Goal: Transaction & Acquisition: Book appointment/travel/reservation

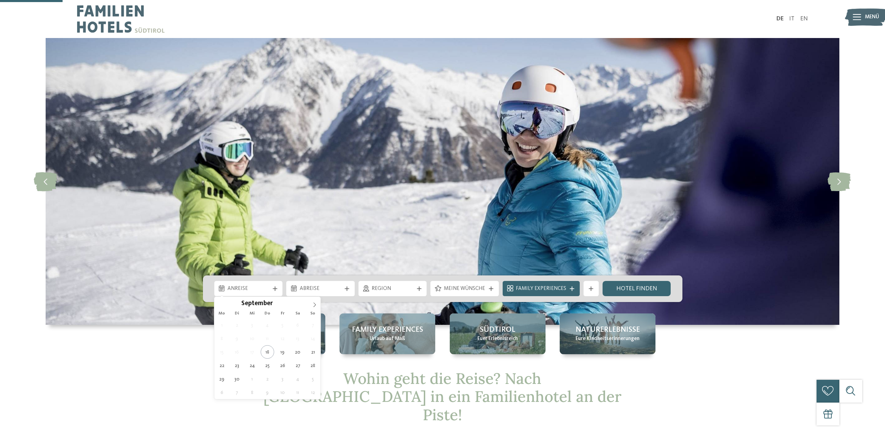
click at [265, 284] on div "Anreise" at bounding box center [249, 288] width 46 height 8
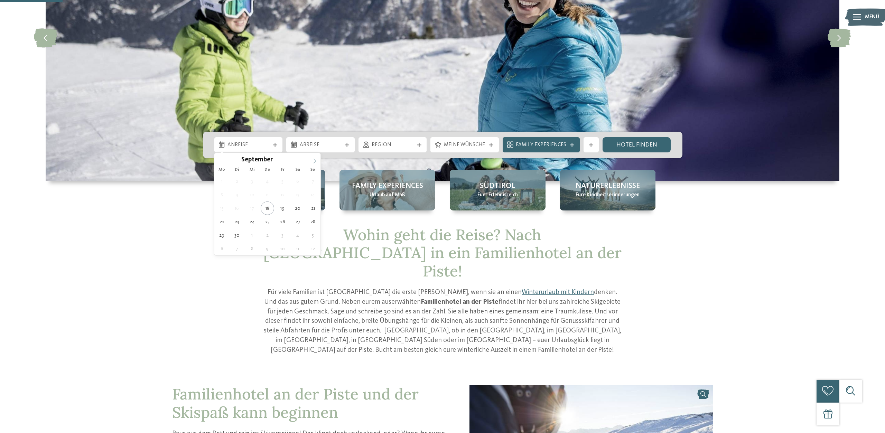
click at [313, 161] on icon at bounding box center [314, 161] width 5 height 5
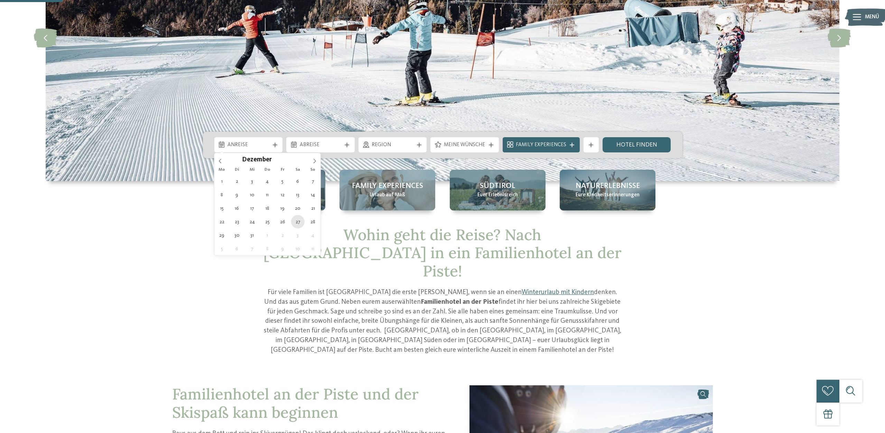
type div "27.12.2025"
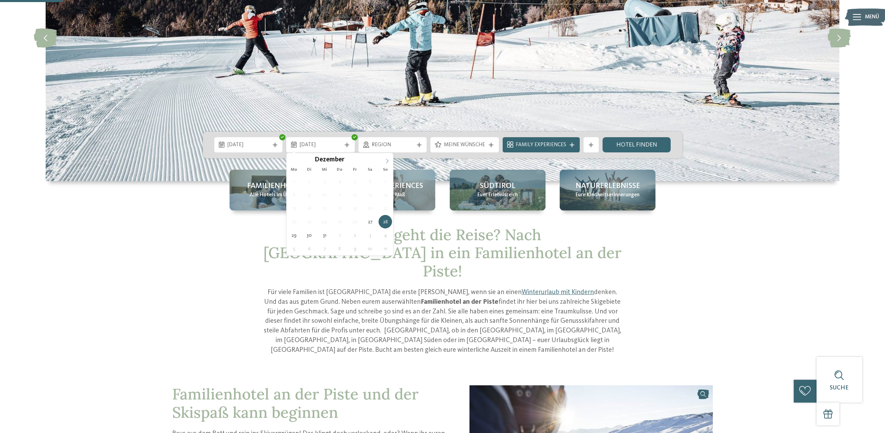
type input "****"
click at [385, 160] on span at bounding box center [387, 159] width 12 height 12
type div "03.01.2026"
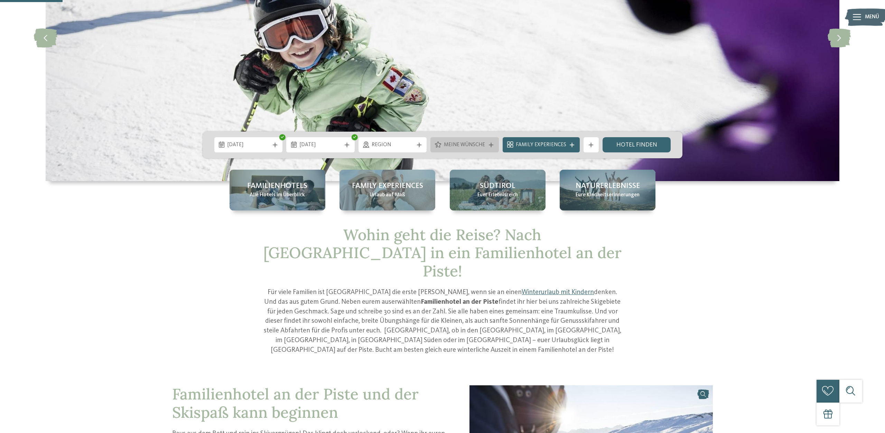
click at [490, 148] on div "Meine Wünsche" at bounding box center [464, 144] width 68 height 15
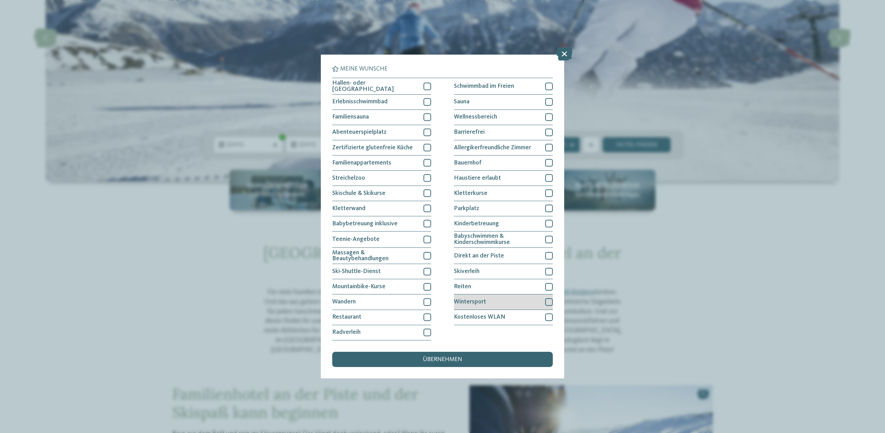
click at [550, 301] on div at bounding box center [549, 302] width 8 height 8
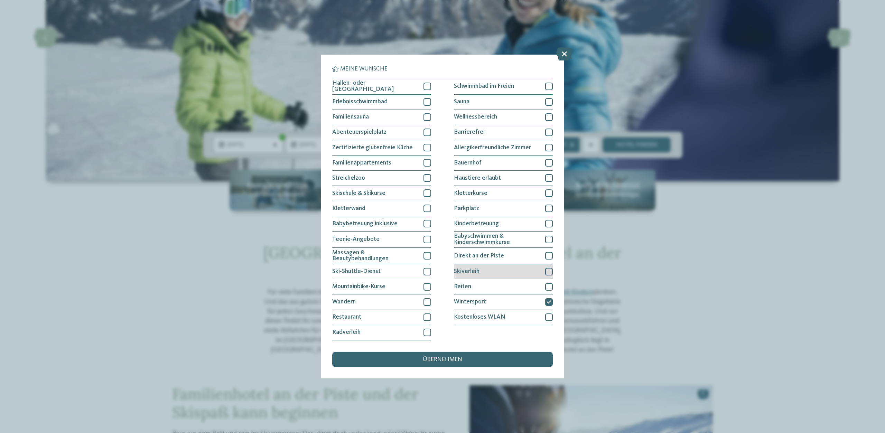
click at [548, 270] on div at bounding box center [549, 272] width 8 height 8
click at [550, 255] on div at bounding box center [549, 256] width 8 height 8
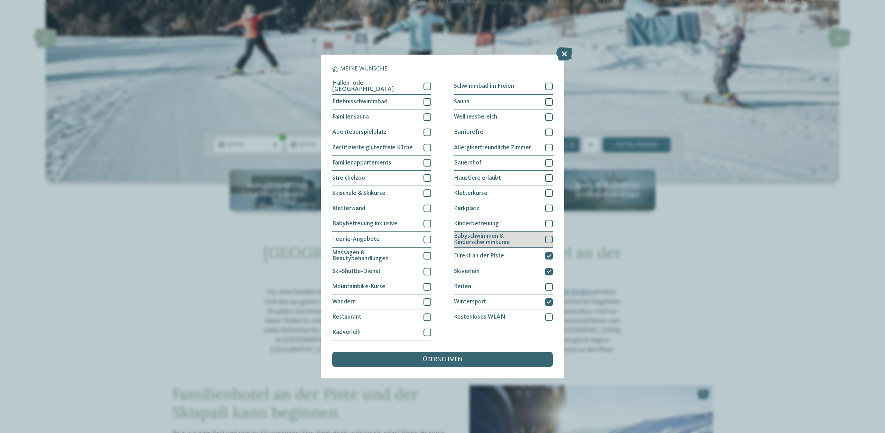
click at [549, 237] on div at bounding box center [549, 240] width 8 height 8
click at [545, 120] on div "Wellnessbereich" at bounding box center [503, 117] width 99 height 15
click at [551, 104] on div at bounding box center [549, 102] width 8 height 8
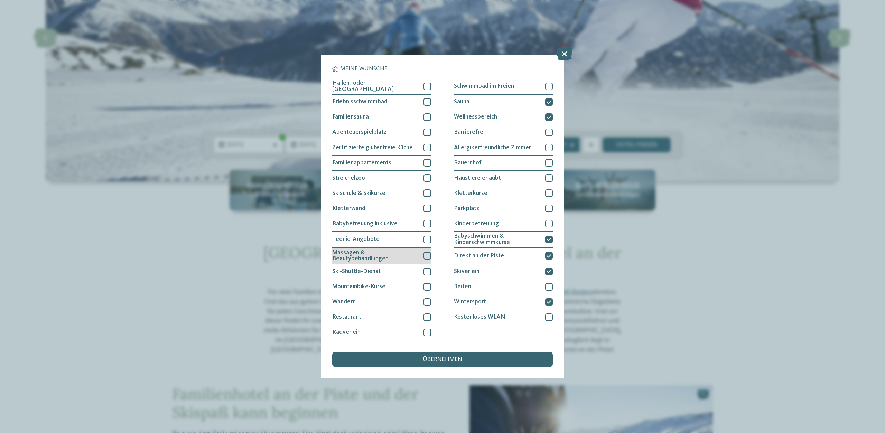
click at [426, 255] on div at bounding box center [427, 256] width 8 height 8
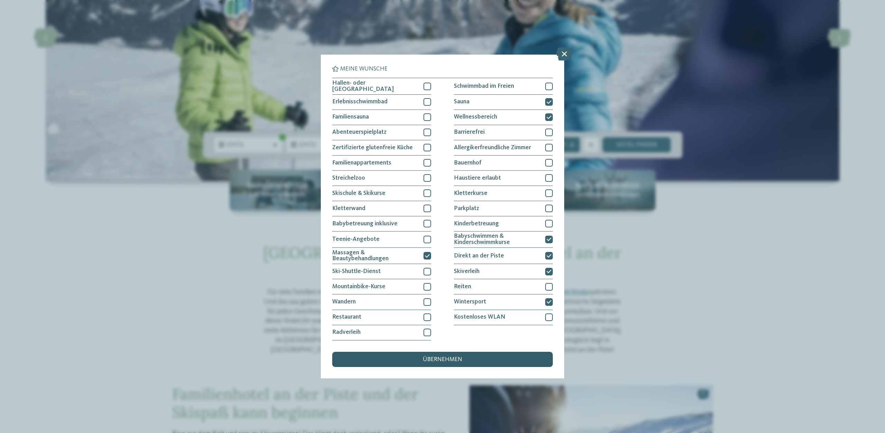
click at [422, 356] on div "übernehmen" at bounding box center [442, 359] width 220 height 15
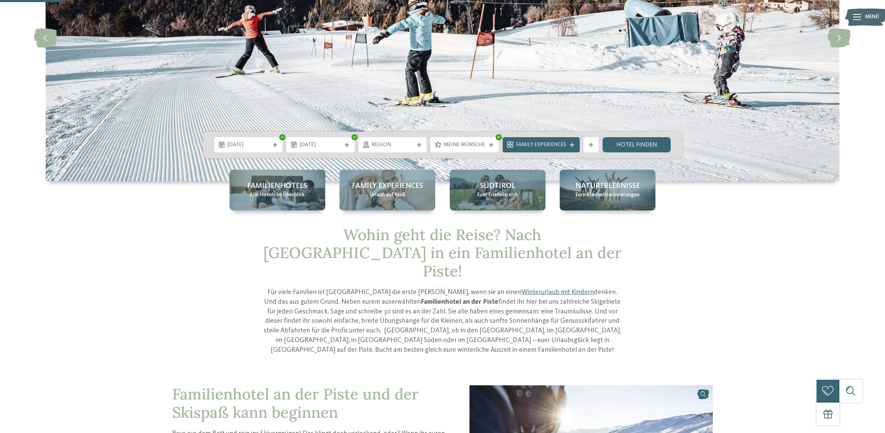
click at [580, 144] on div "Family Experiences" at bounding box center [540, 144] width 81 height 15
click at [573, 145] on icon at bounding box center [572, 145] width 4 height 4
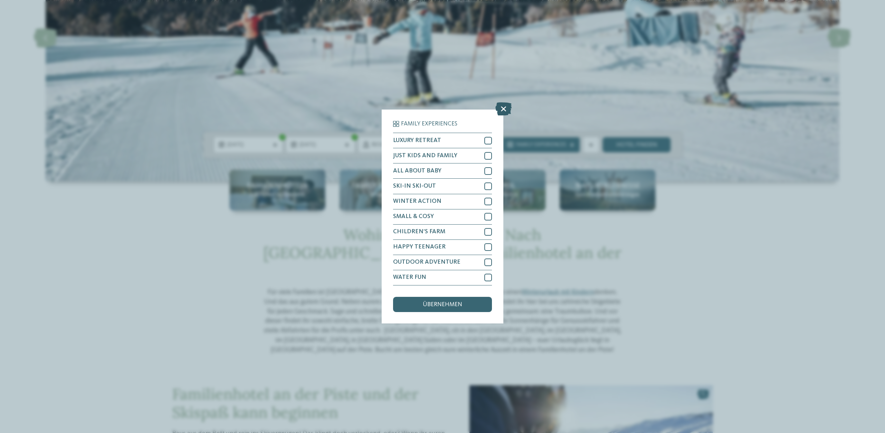
click at [500, 111] on icon at bounding box center [503, 109] width 16 height 13
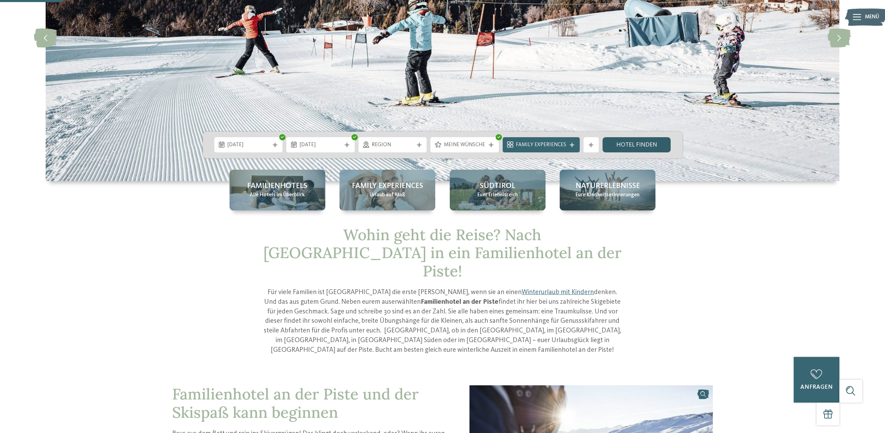
click at [641, 141] on link "Hotel finden" at bounding box center [636, 144] width 68 height 15
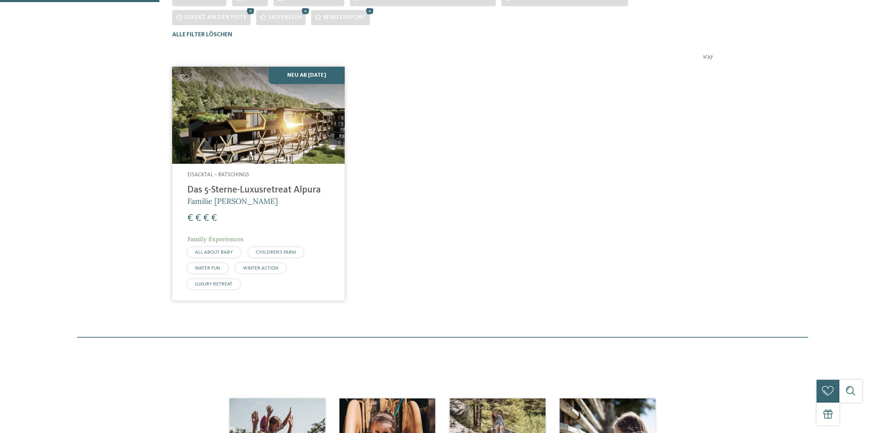
scroll to position [272, 0]
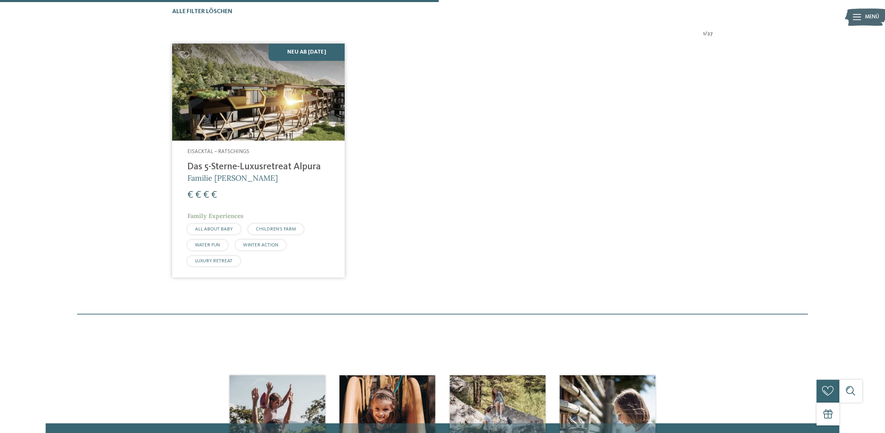
click at [264, 124] on img at bounding box center [258, 92] width 172 height 97
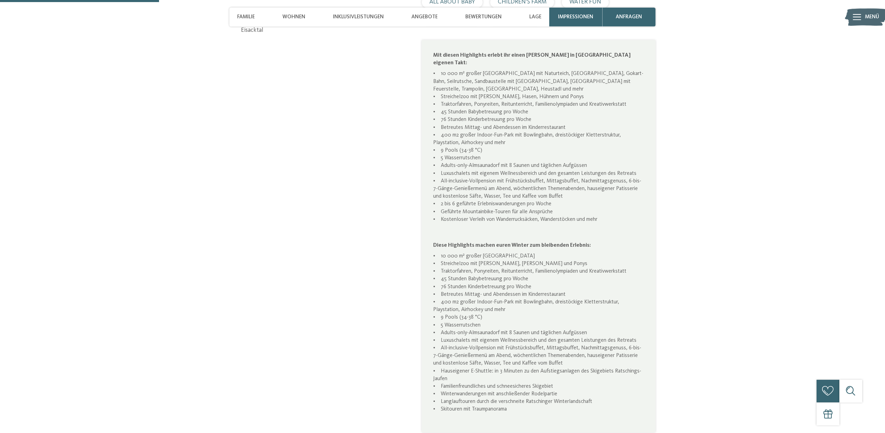
scroll to position [503, 0]
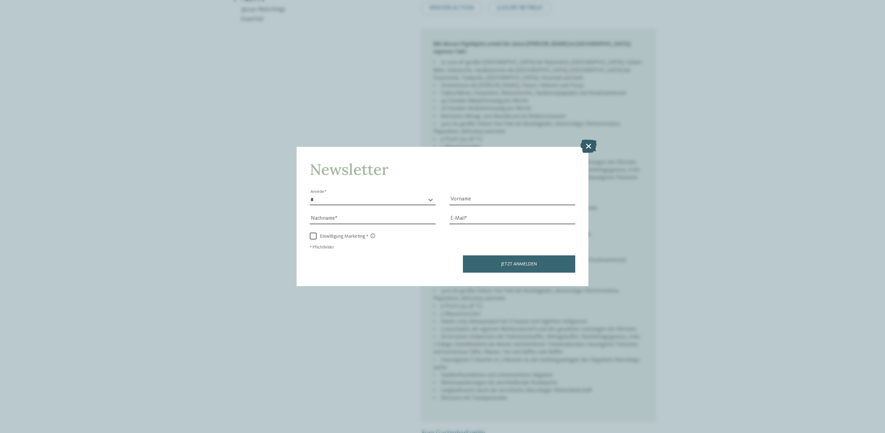
click at [590, 149] on icon at bounding box center [588, 146] width 16 height 13
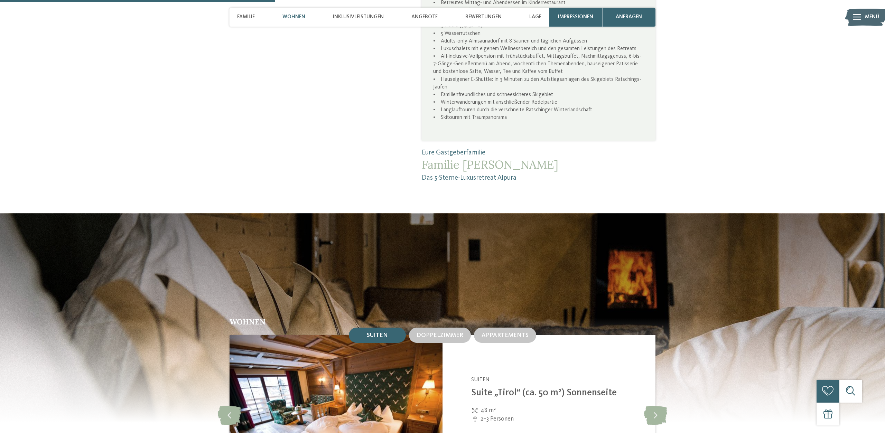
scroll to position [863, 0]
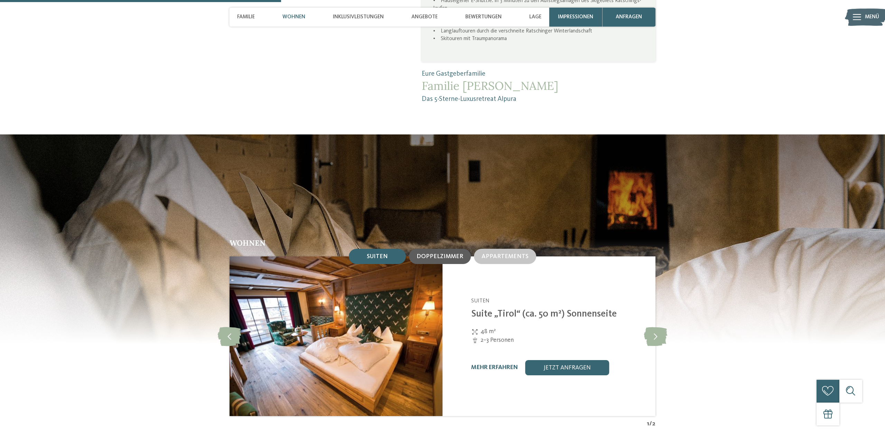
click at [452, 254] on span "Doppelzimmer" at bounding box center [439, 257] width 47 height 6
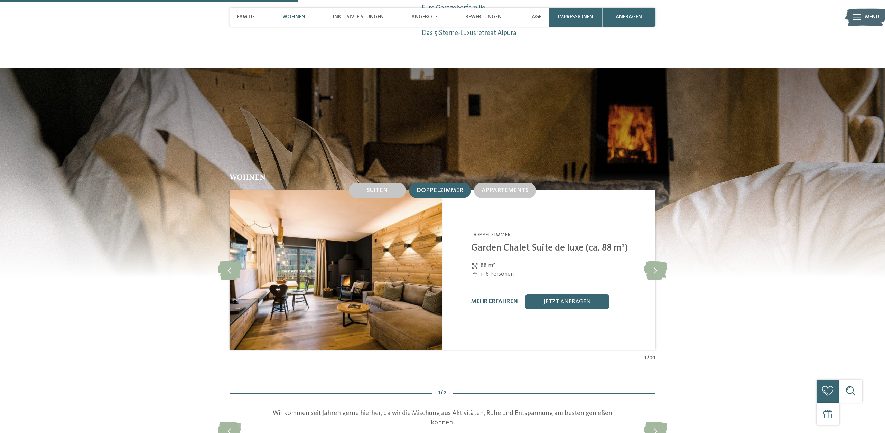
scroll to position [934, 0]
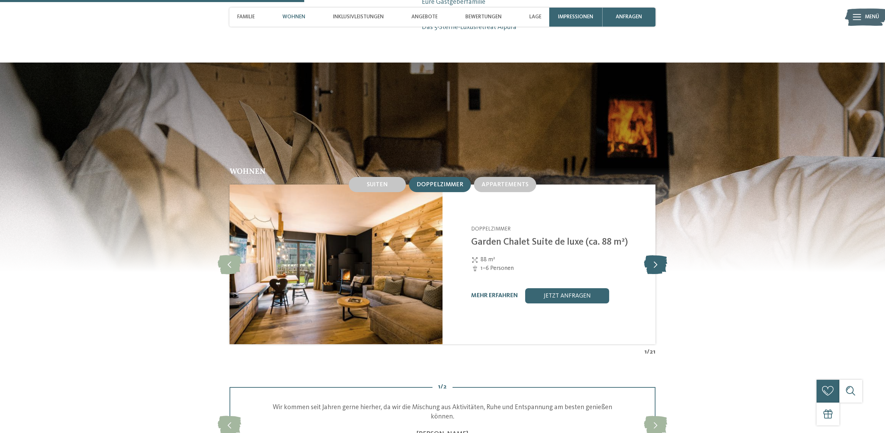
click at [653, 256] on icon at bounding box center [655, 264] width 23 height 19
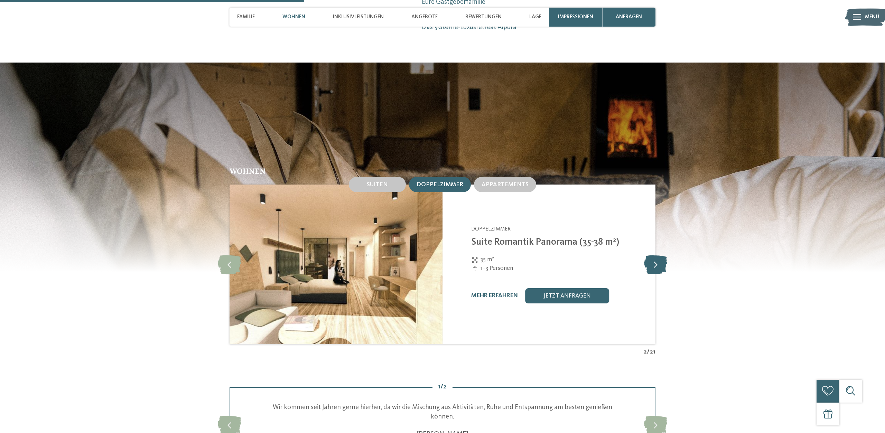
click at [653, 256] on icon at bounding box center [655, 264] width 23 height 19
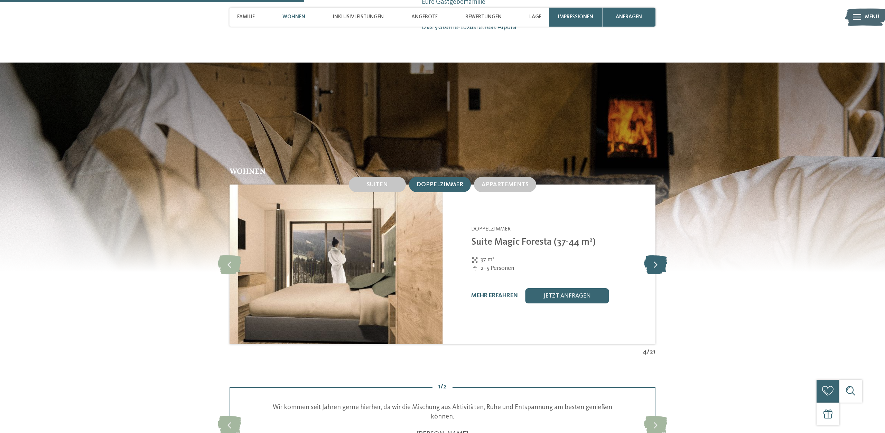
click at [653, 256] on icon at bounding box center [655, 264] width 23 height 19
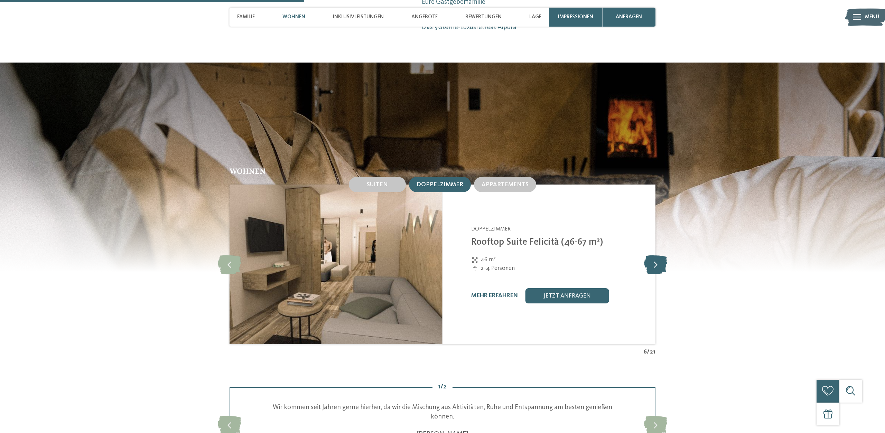
click at [653, 256] on icon at bounding box center [655, 264] width 23 height 19
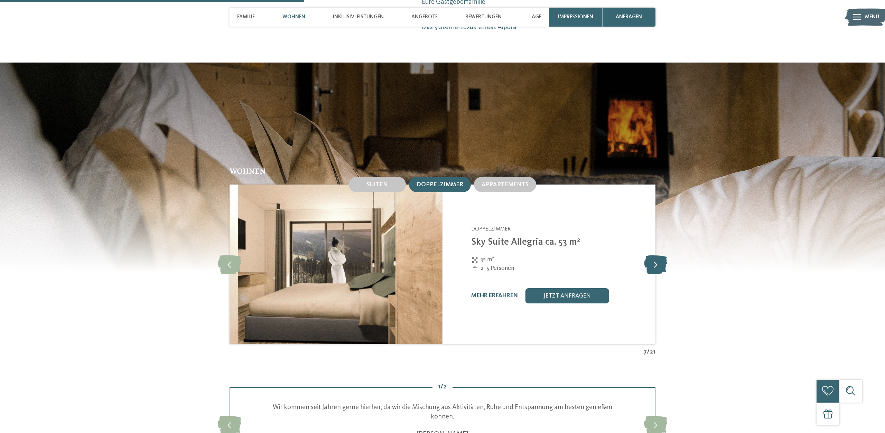
click at [653, 256] on icon at bounding box center [655, 264] width 23 height 19
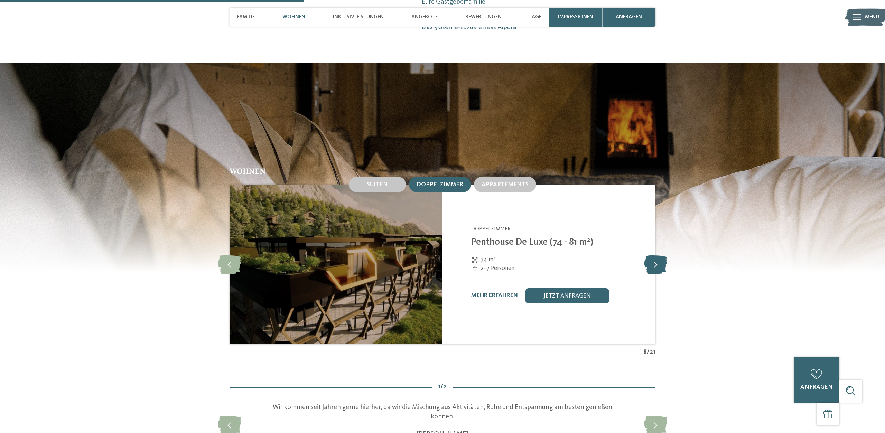
click at [653, 256] on icon at bounding box center [655, 264] width 23 height 19
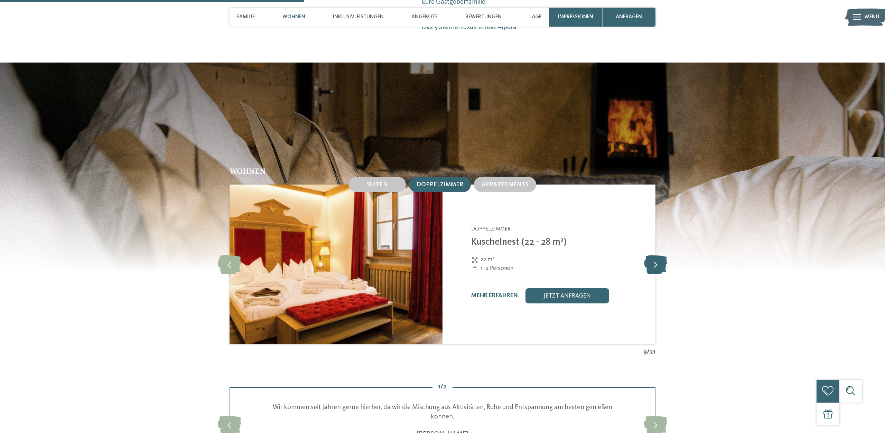
click at [653, 256] on icon at bounding box center [655, 264] width 23 height 19
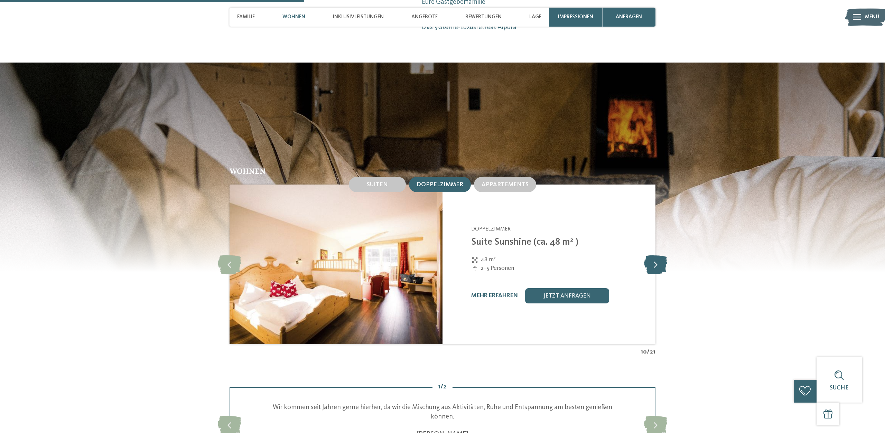
click at [653, 256] on icon at bounding box center [655, 264] width 23 height 19
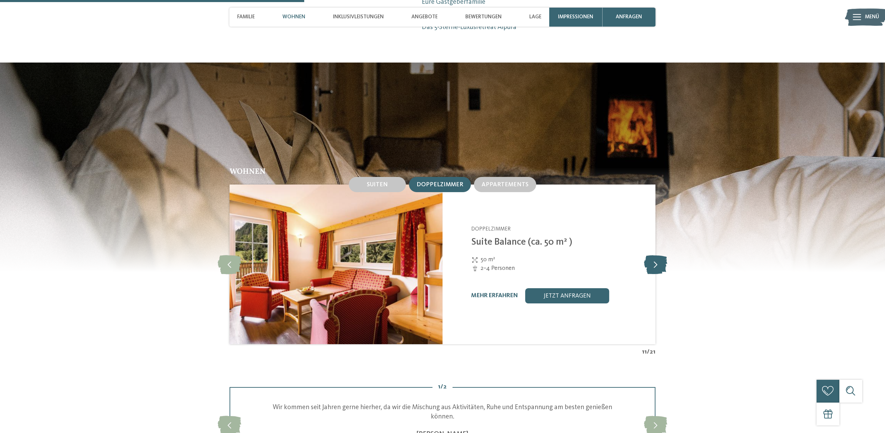
click at [653, 256] on icon at bounding box center [655, 264] width 23 height 19
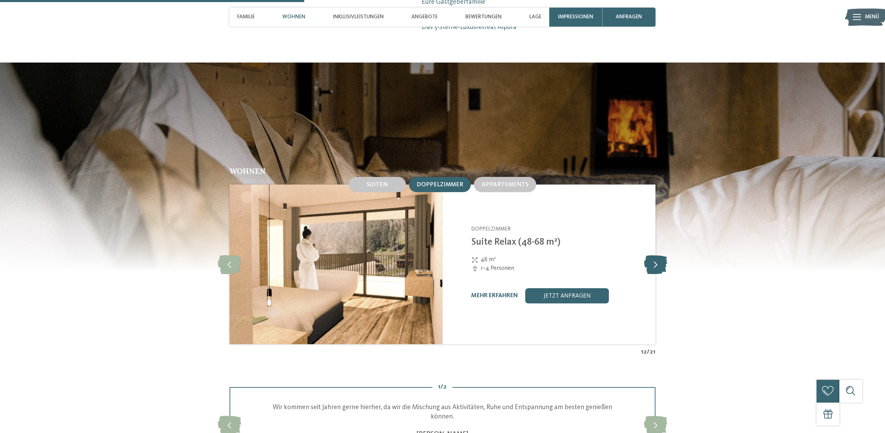
click at [653, 256] on icon at bounding box center [655, 264] width 23 height 19
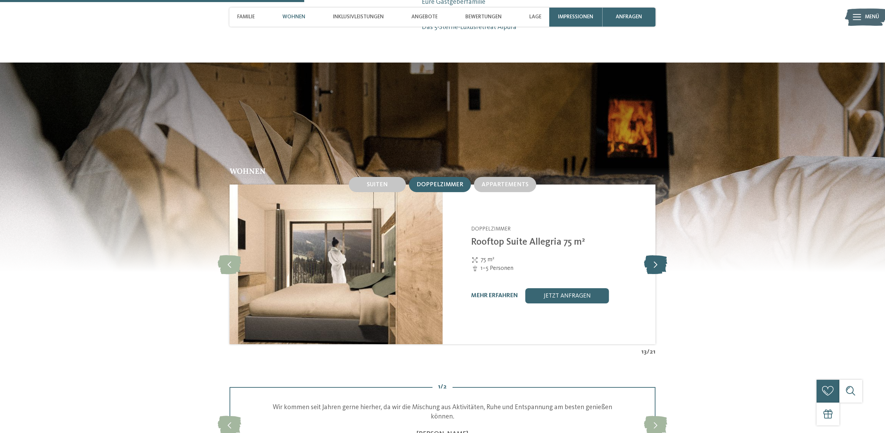
click at [653, 256] on icon at bounding box center [655, 264] width 23 height 19
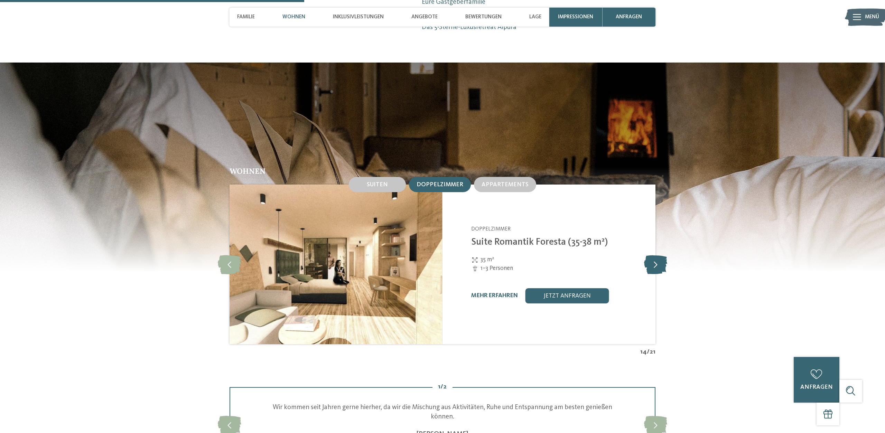
click at [653, 256] on icon at bounding box center [655, 264] width 23 height 19
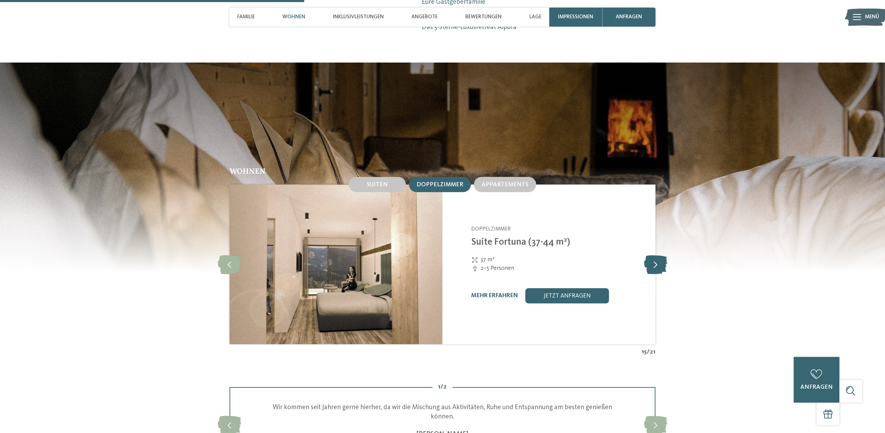
click at [653, 256] on icon at bounding box center [655, 264] width 23 height 19
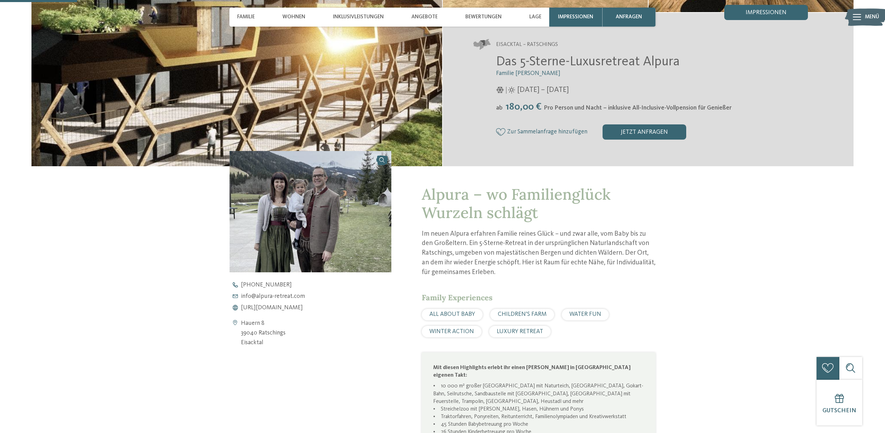
scroll to position [0, 0]
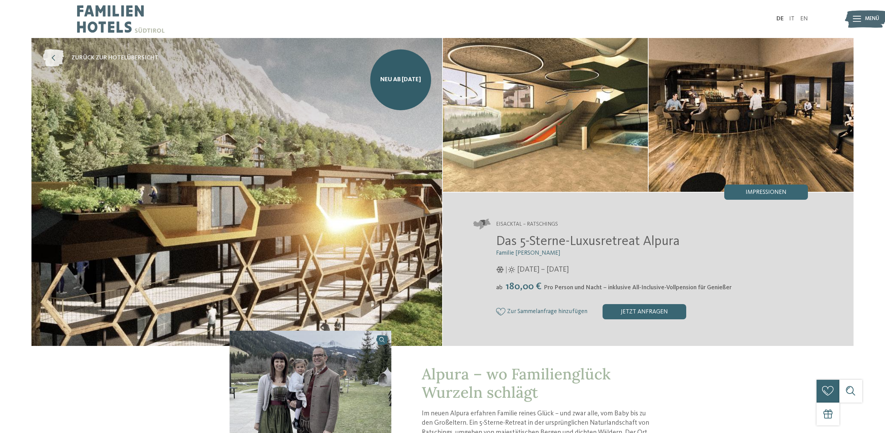
click at [92, 58] on span "zurück zur Hotelübersicht" at bounding box center [115, 58] width 87 height 9
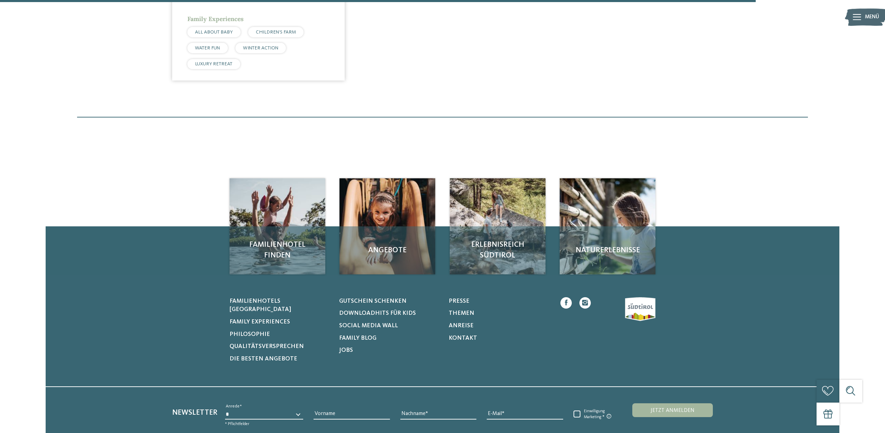
scroll to position [290, 0]
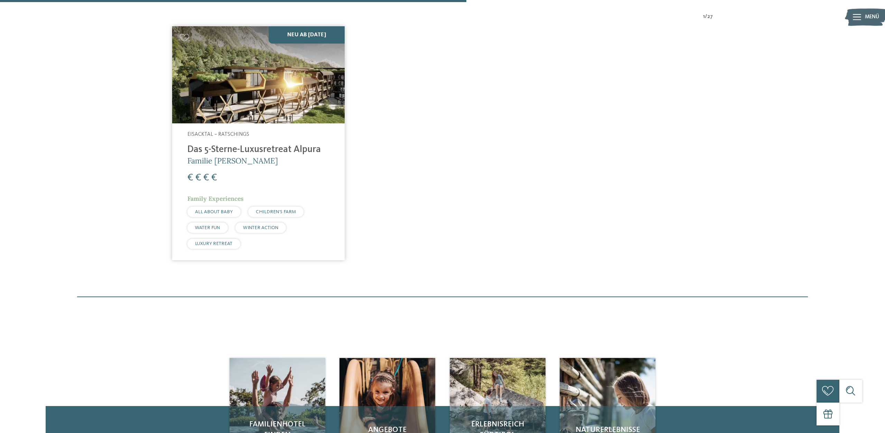
click at [255, 149] on h4 "Das 5-Sterne-Luxusretreat Alpura" at bounding box center [258, 149] width 142 height 11
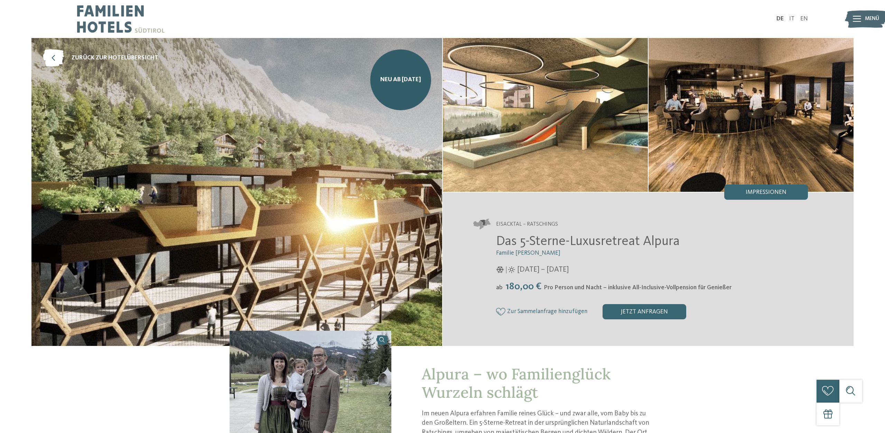
click at [860, 18] on icon at bounding box center [857, 19] width 8 height 6
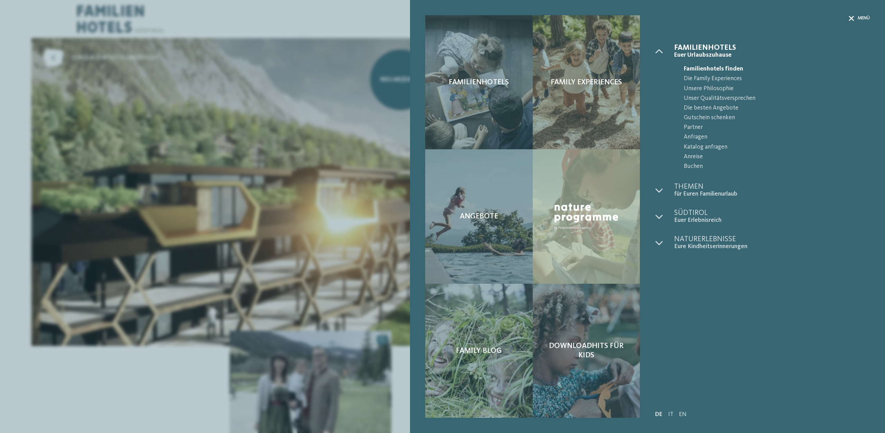
click at [853, 17] on div "Menü" at bounding box center [858, 18] width 21 height 6
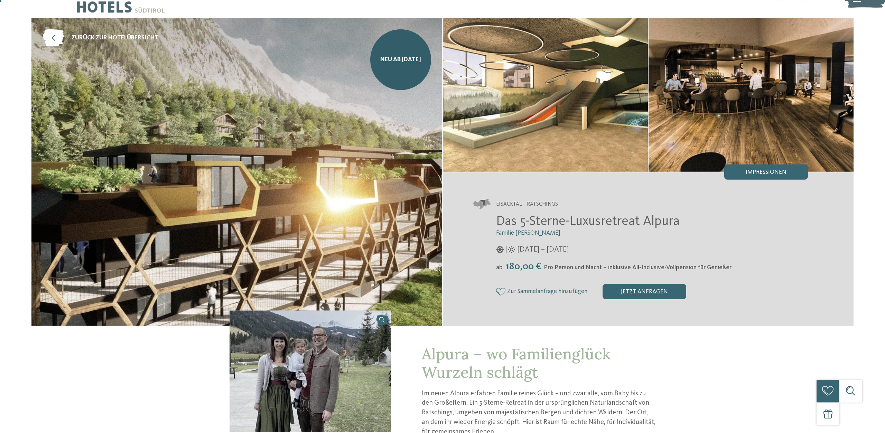
scroll to position [144, 0]
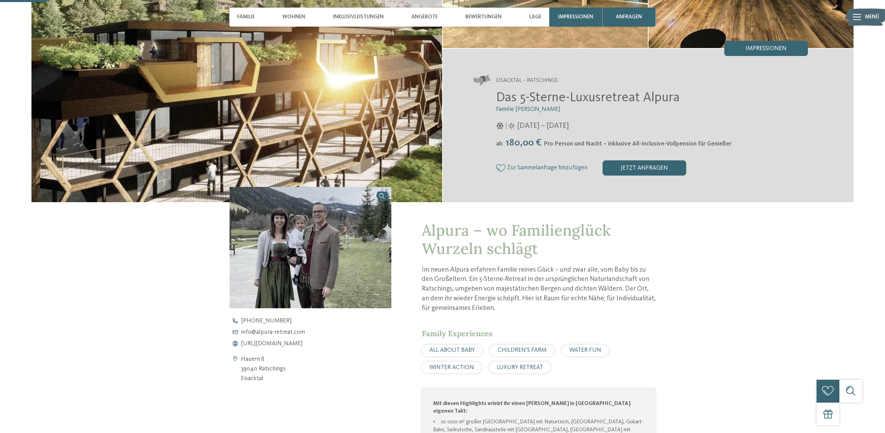
click at [266, 348] on div "Hauern 8 39040 Ratschings Eisacktal +39 0472 659 158 info@ no-spam. alpura-retr…" at bounding box center [310, 351] width 162 height 66
click at [264, 345] on span "[URL][DOMAIN_NAME]" at bounding box center [272, 344] width 62 height 6
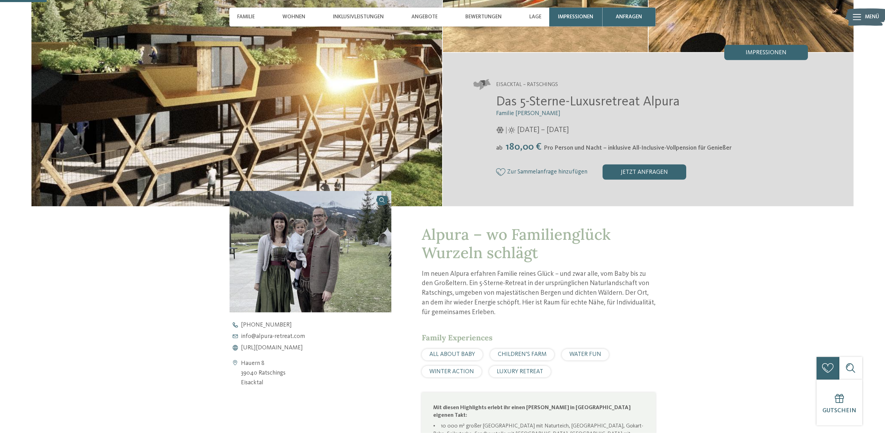
scroll to position [0, 0]
